Goal: Task Accomplishment & Management: Use online tool/utility

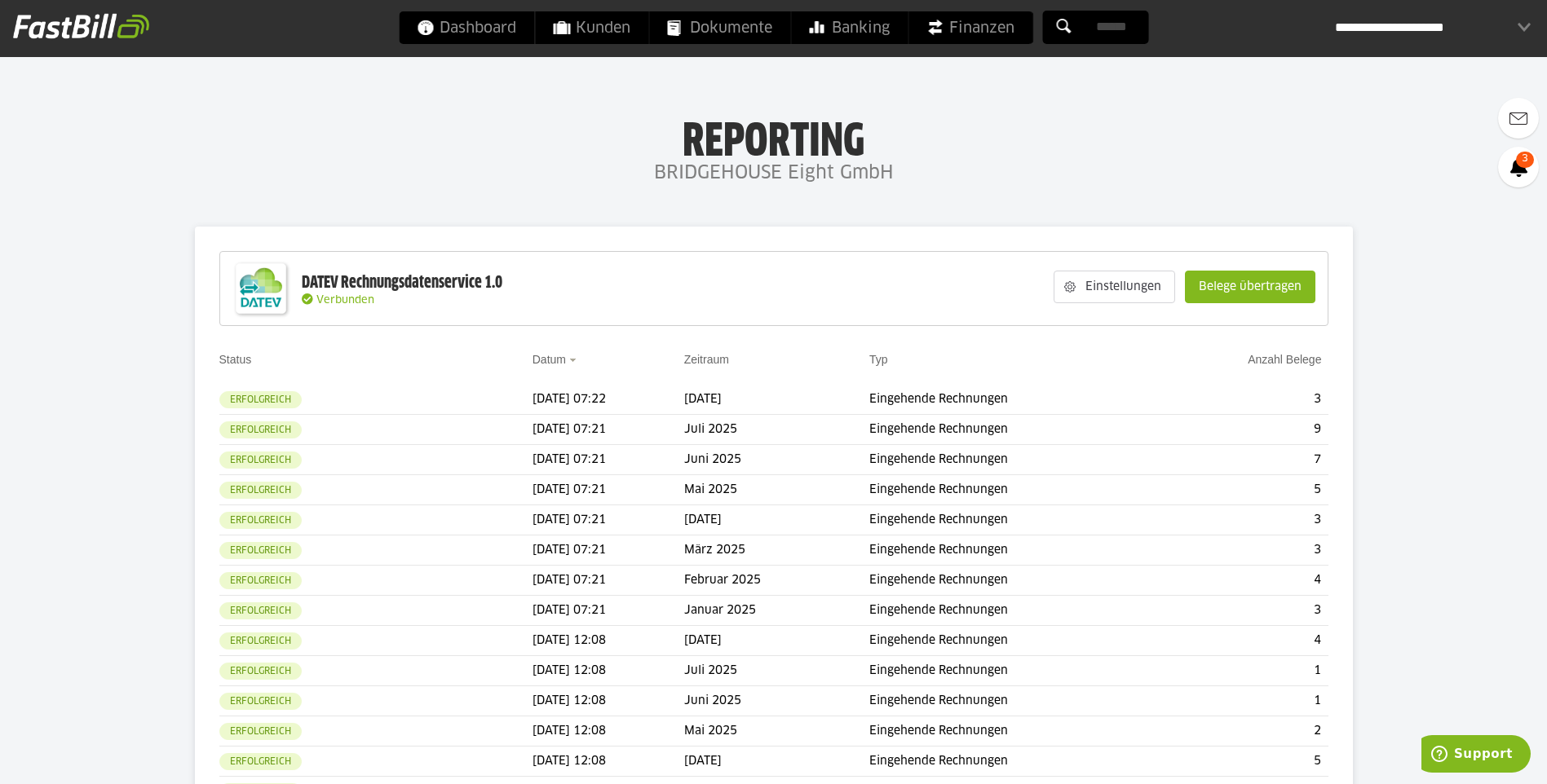
click at [1475, 37] on div "**********" at bounding box center [1432, 27] width 195 height 33
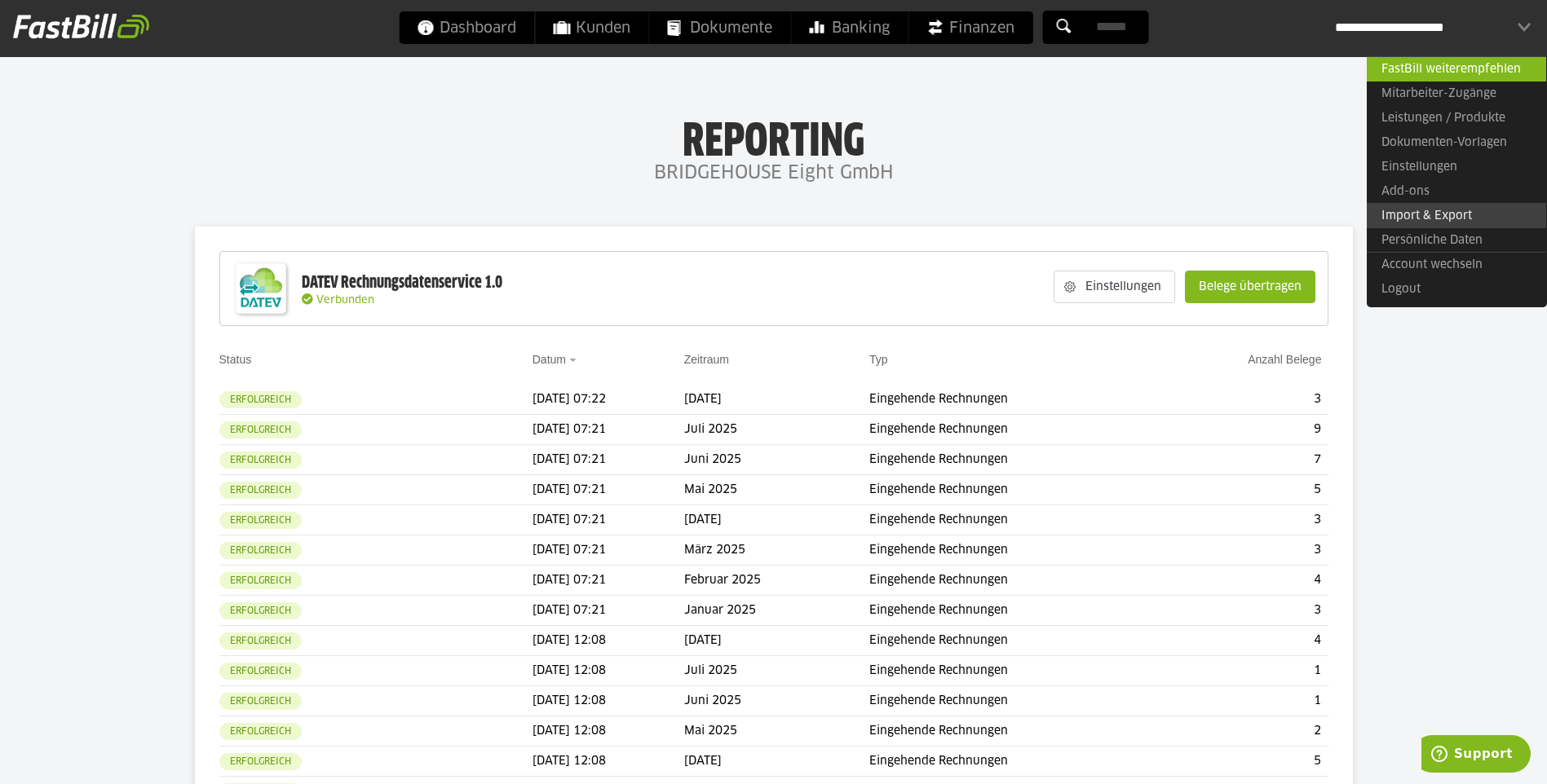
click at [1408, 210] on link "Import & Export" at bounding box center [1456, 216] width 179 height 26
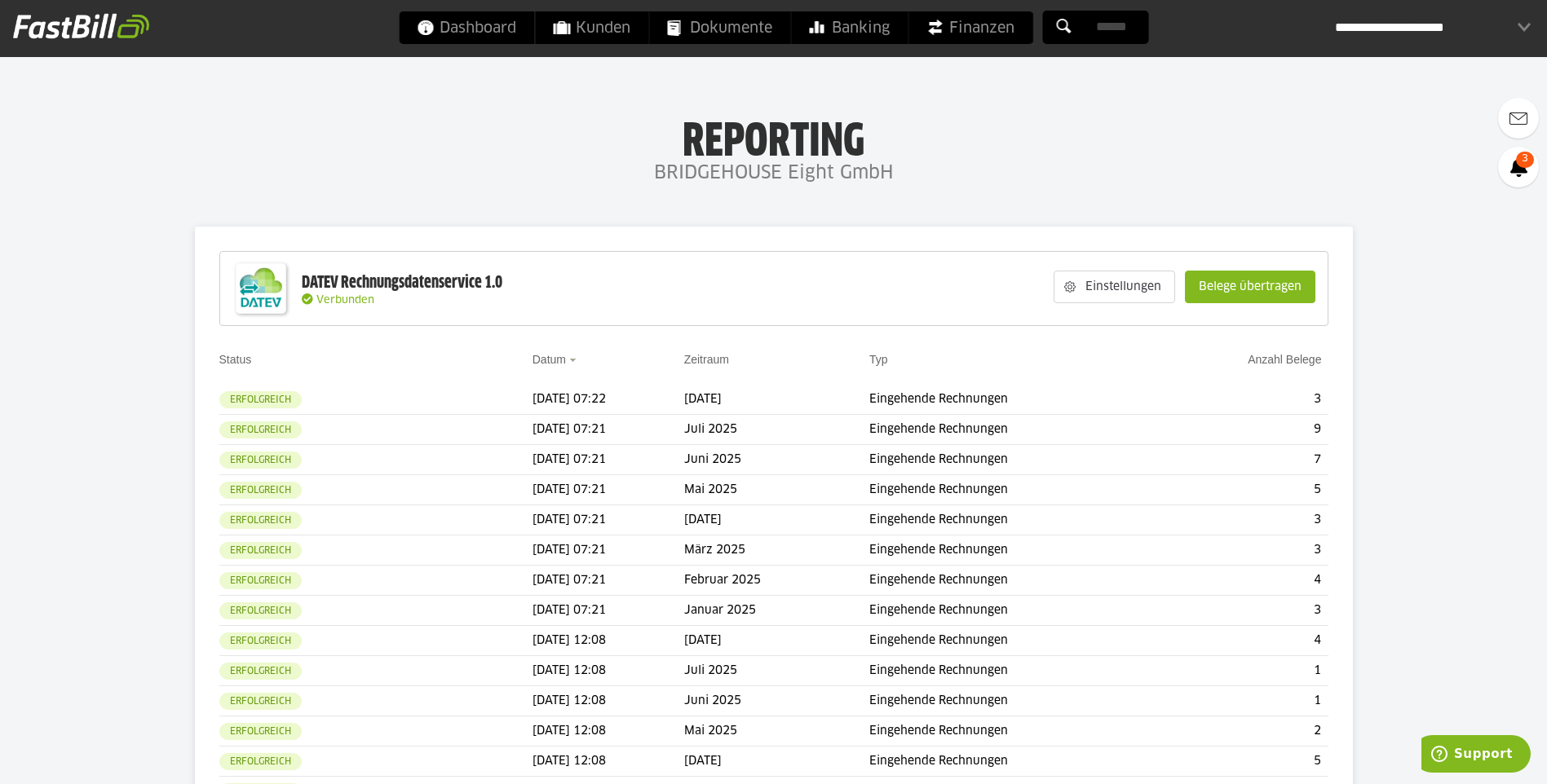
click at [1242, 278] on slot "Belege übertragen" at bounding box center [1250, 286] width 129 height 31
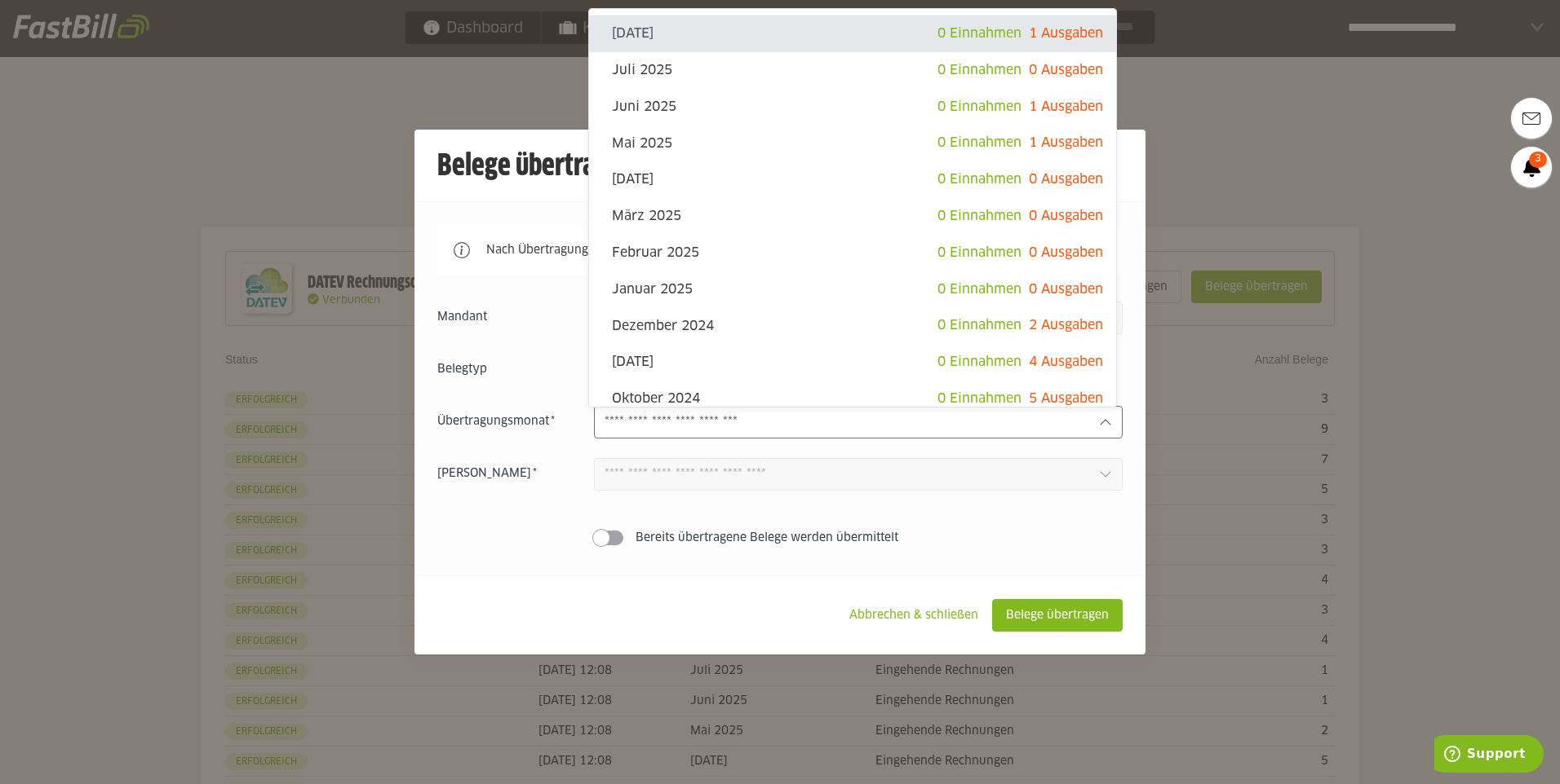
click at [1060, 415] on div at bounding box center [859, 422] width 529 height 33
